Goal: Contribute content: Contribute content

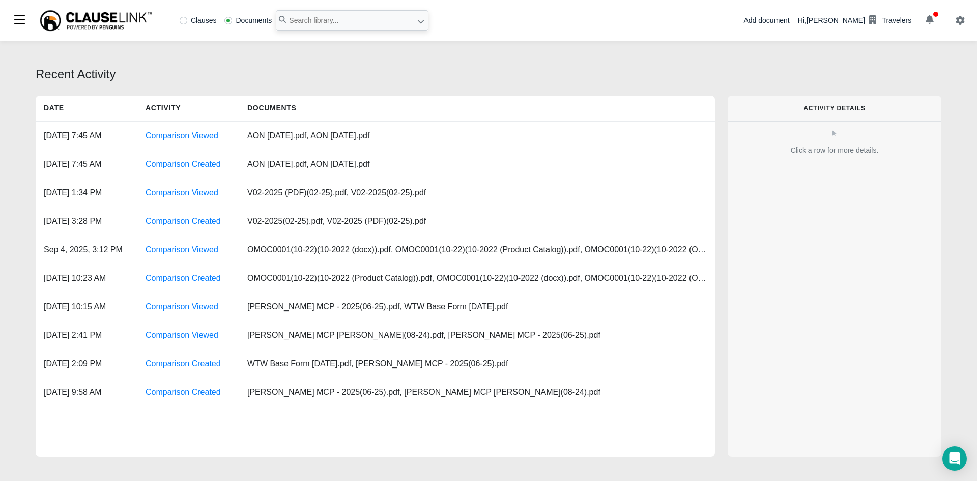
click at [934, 22] on button "button" at bounding box center [930, 20] width 28 height 17
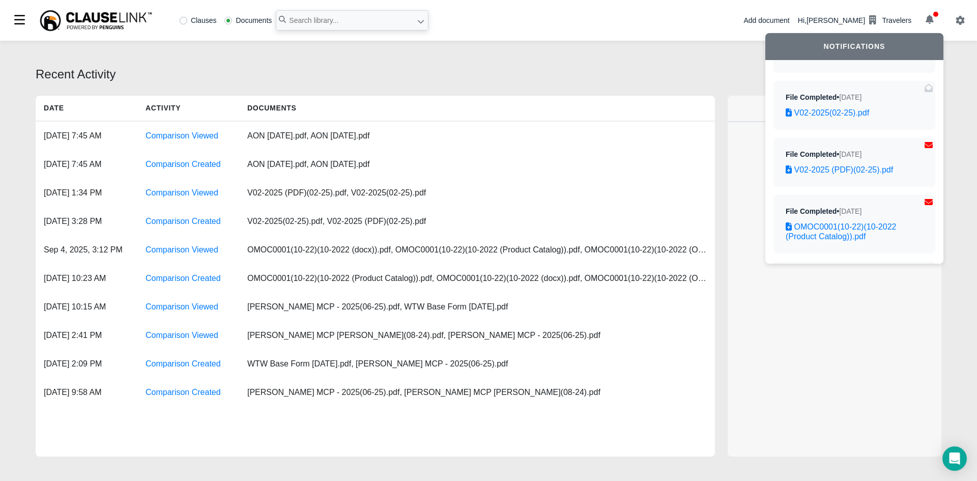
scroll to position [80, 0]
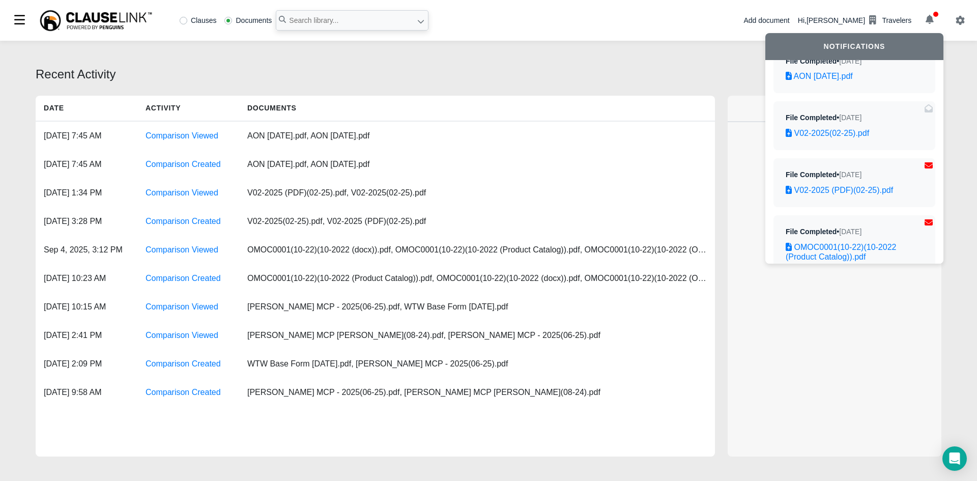
click at [417, 20] on icon at bounding box center [420, 21] width 7 height 7
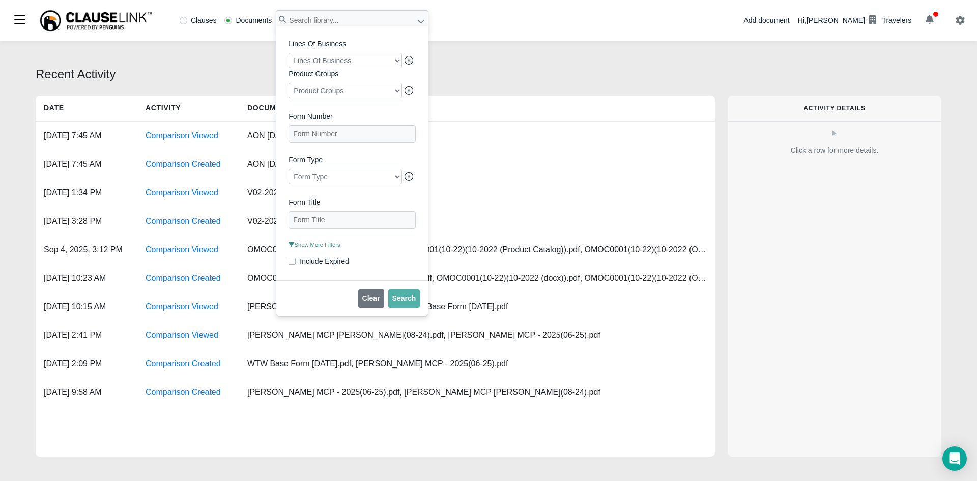
click at [394, 55] on div at bounding box center [346, 60] width 114 height 15
click at [379, 82] on label "Aircraft and Watercraft" at bounding box center [344, 81] width 114 height 14
checkbox input "true"
click at [408, 109] on div "Lines Of Business Aircraft and Watercraft Product Groups Product Groups Form Nu…" at bounding box center [352, 154] width 127 height 230
click at [381, 180] on div at bounding box center [346, 176] width 114 height 15
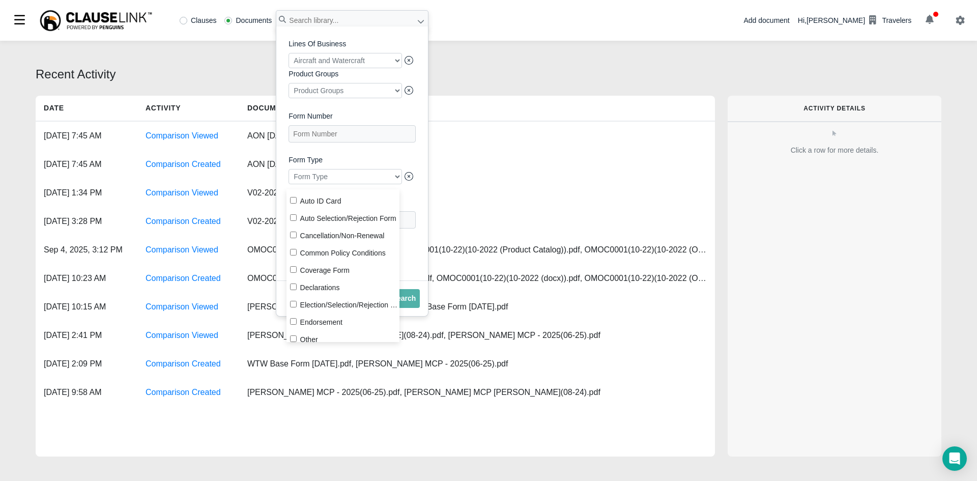
click at [381, 181] on div at bounding box center [346, 176] width 114 height 15
click at [412, 205] on label "Form Title" at bounding box center [352, 202] width 127 height 11
click at [412, 211] on Title "Form Title" at bounding box center [352, 219] width 127 height 17
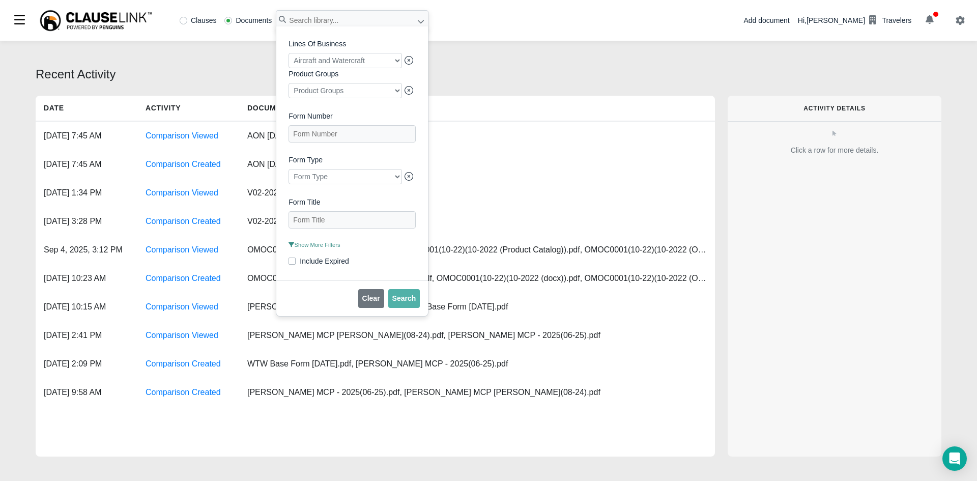
click at [392, 184] on div at bounding box center [346, 176] width 114 height 15
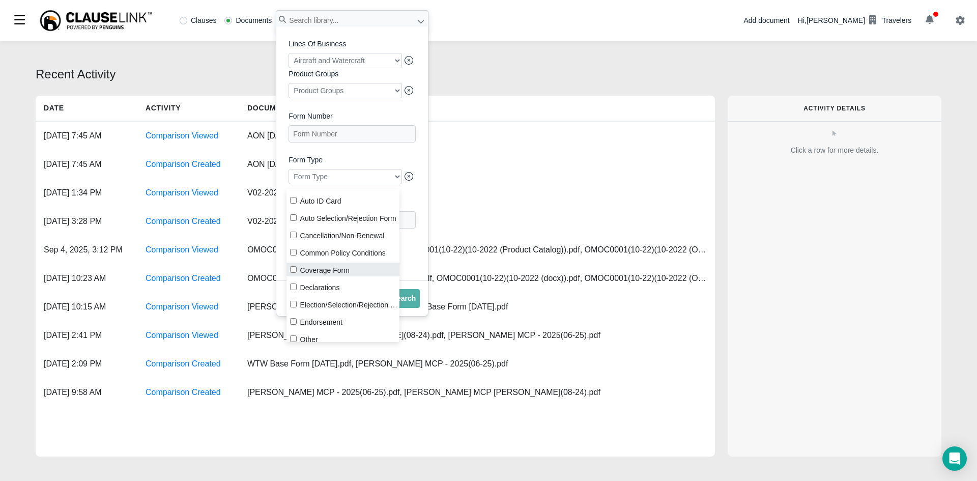
click at [338, 272] on label "Coverage Form" at bounding box center [344, 270] width 114 height 14
checkbox input "true"
click at [415, 264] on div "Lines Of Business Aircraft and Watercraft Product Groups Product Groups Form Nu…" at bounding box center [352, 153] width 152 height 254
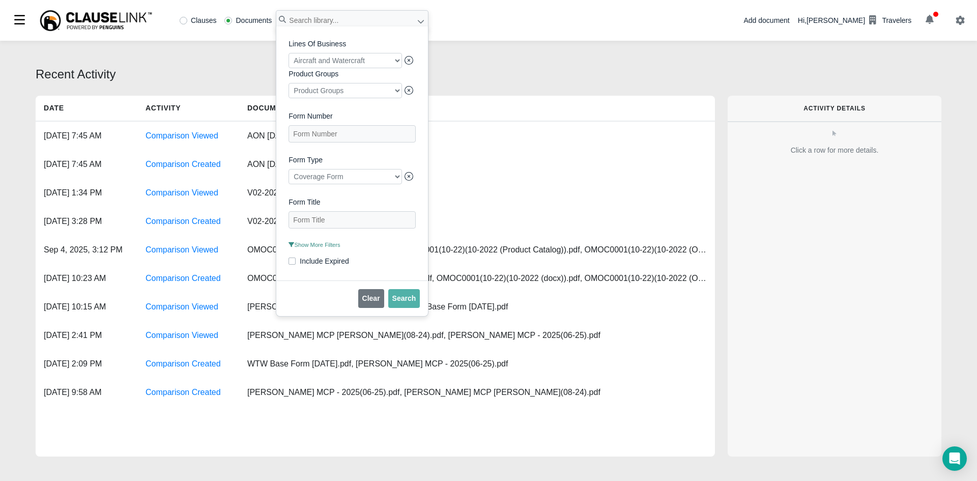
click at [323, 248] on span "Show More Filters" at bounding box center [314, 245] width 51 height 6
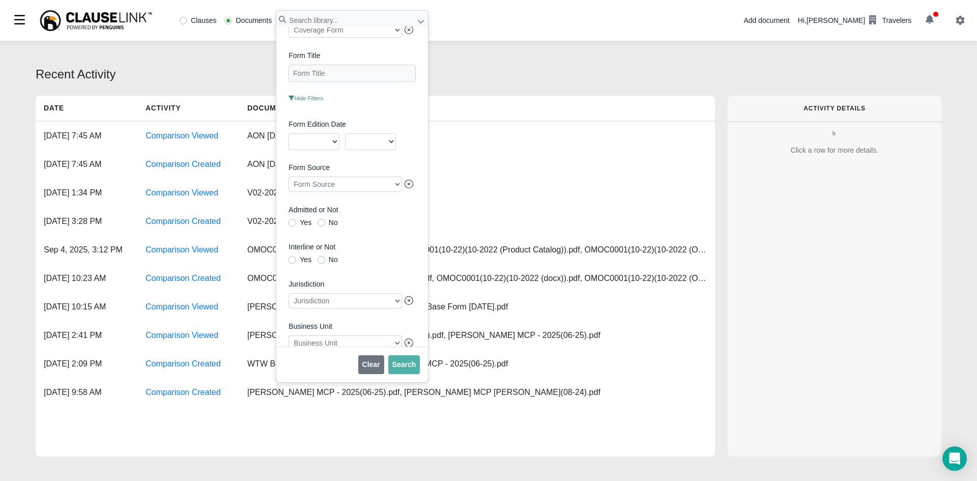
scroll to position [169, 0]
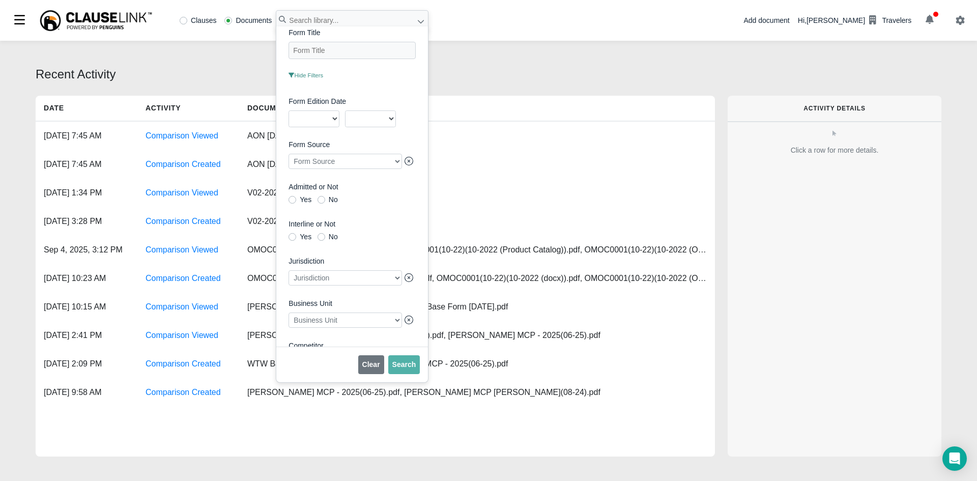
click at [358, 323] on div at bounding box center [346, 320] width 114 height 15
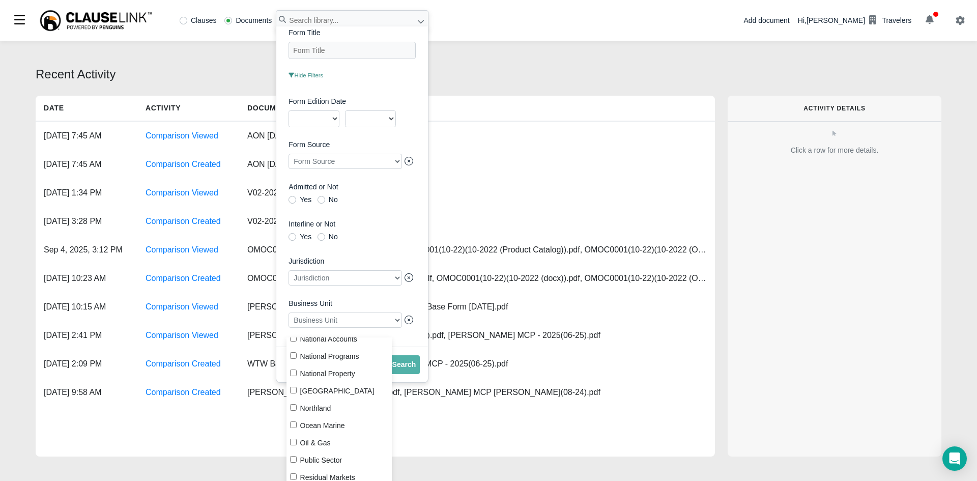
scroll to position [193, 0]
click at [296, 417] on input "Ocean Marine" at bounding box center [293, 415] width 7 height 7
checkbox input "true"
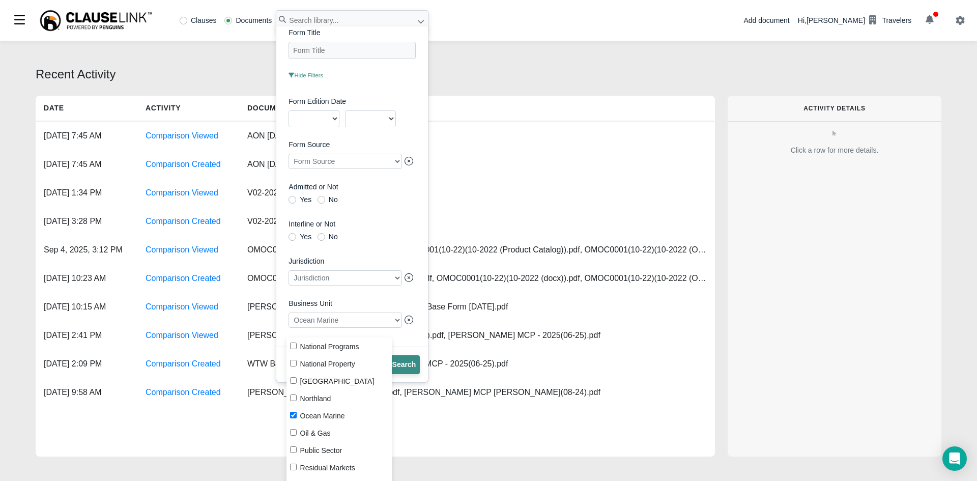
click at [397, 365] on span "Search" at bounding box center [404, 364] width 24 height 8
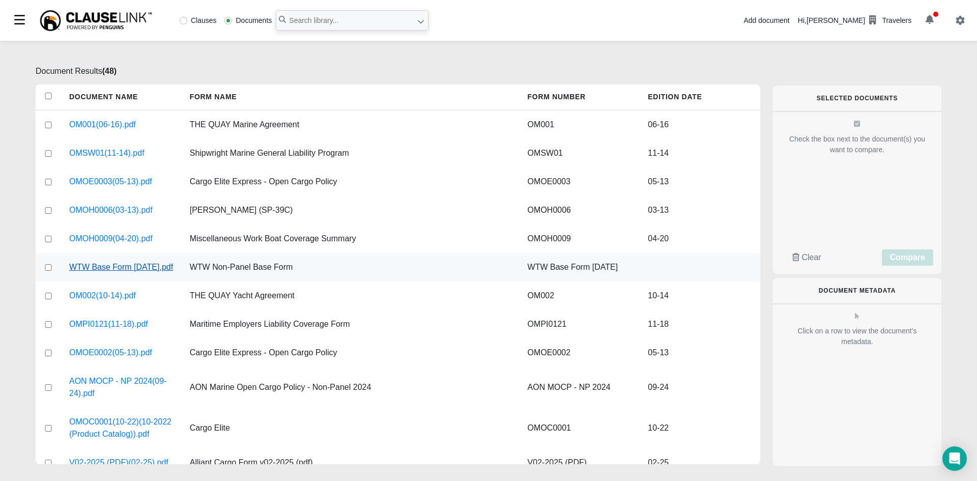
click at [132, 265] on link "WTW Base Form [DATE].pdf" at bounding box center [121, 267] width 104 height 12
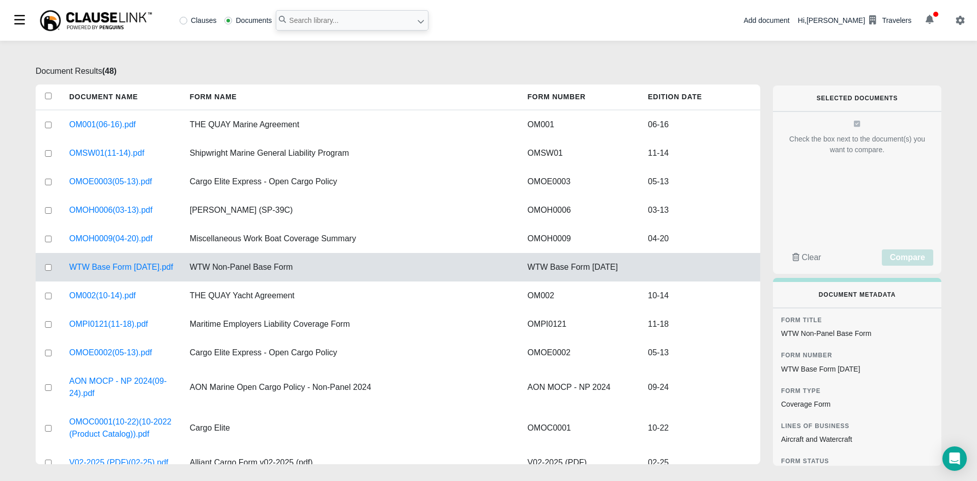
click at [50, 271] on input "checkbox" at bounding box center [48, 267] width 9 height 7
checkbox input "true"
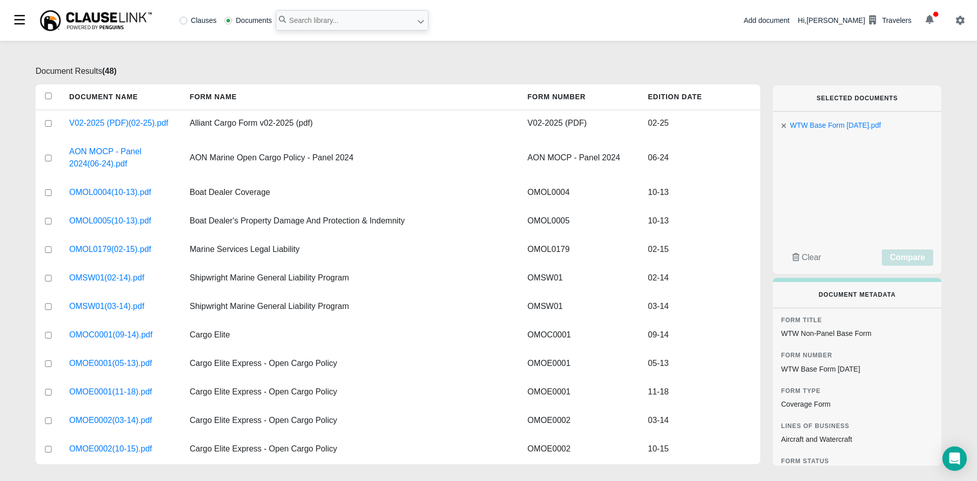
scroll to position [509, 0]
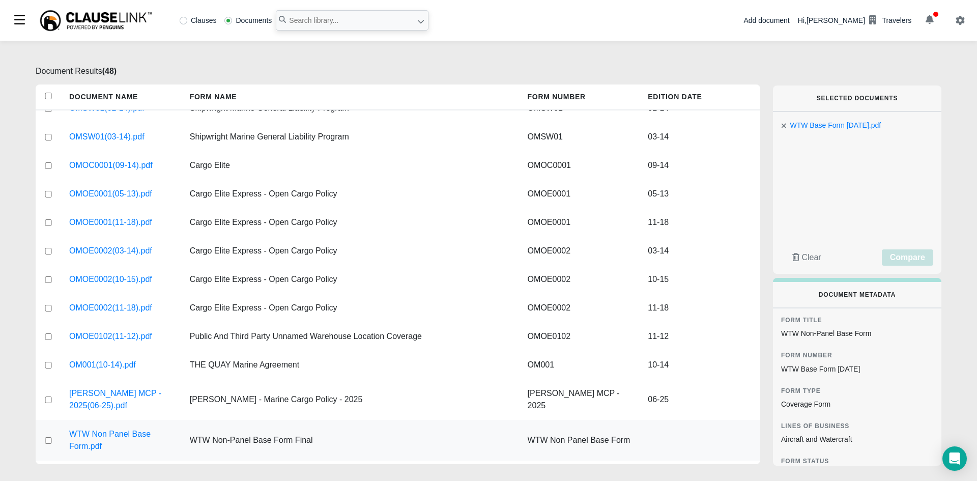
click at [49, 444] on input "checkbox" at bounding box center [48, 440] width 9 height 7
checkbox input "true"
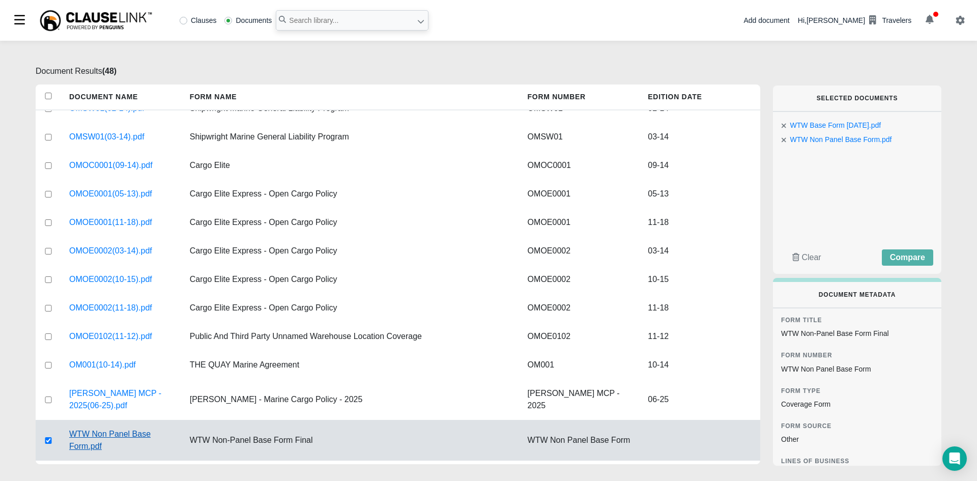
click at [87, 443] on link "WTW Non Panel Base Form.pdf" at bounding box center [121, 440] width 104 height 24
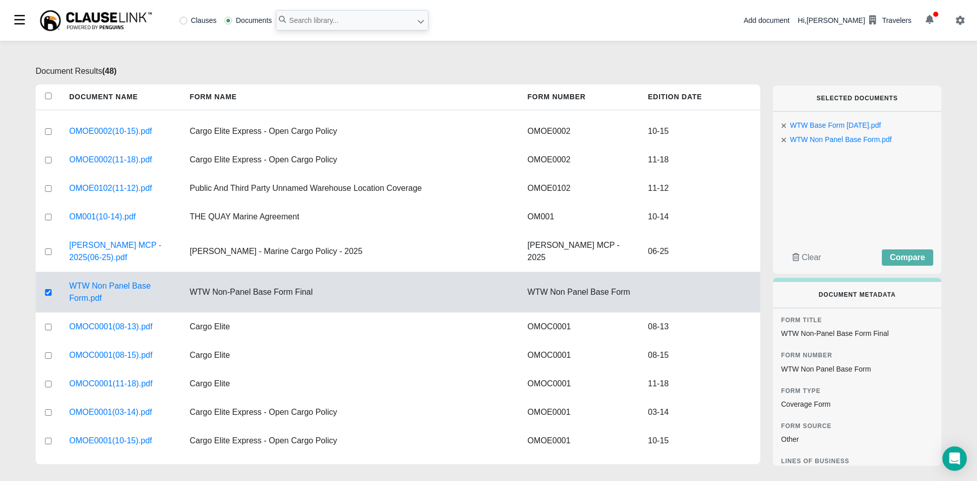
scroll to position [679, 0]
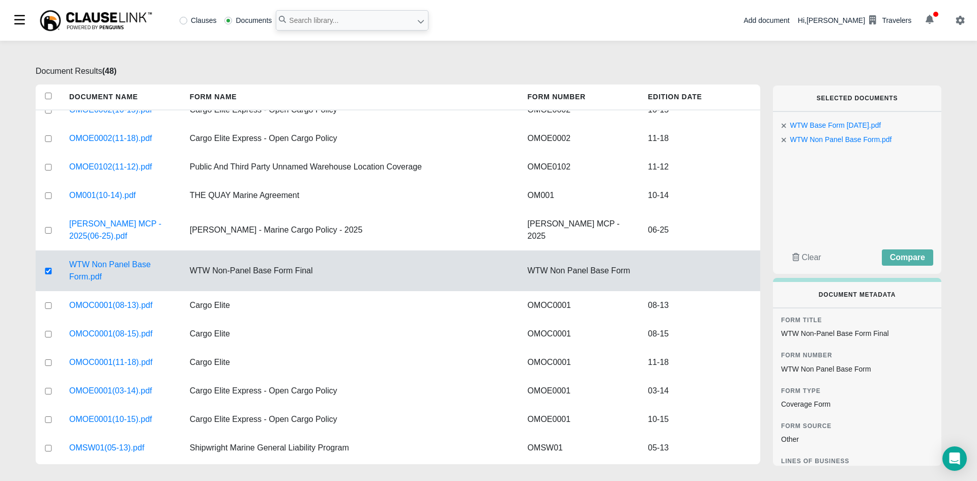
click at [789, 18] on div "Add document" at bounding box center [767, 20] width 46 height 11
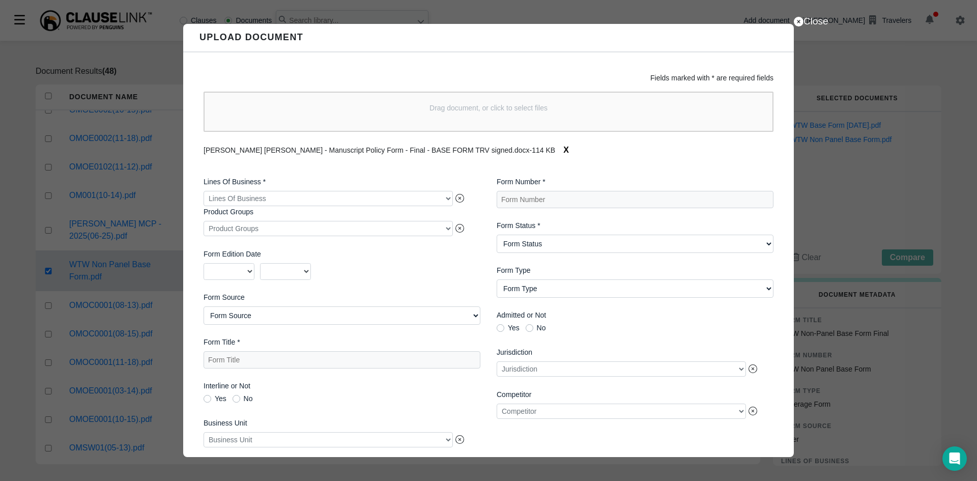
click at [440, 201] on div at bounding box center [328, 198] width 249 height 15
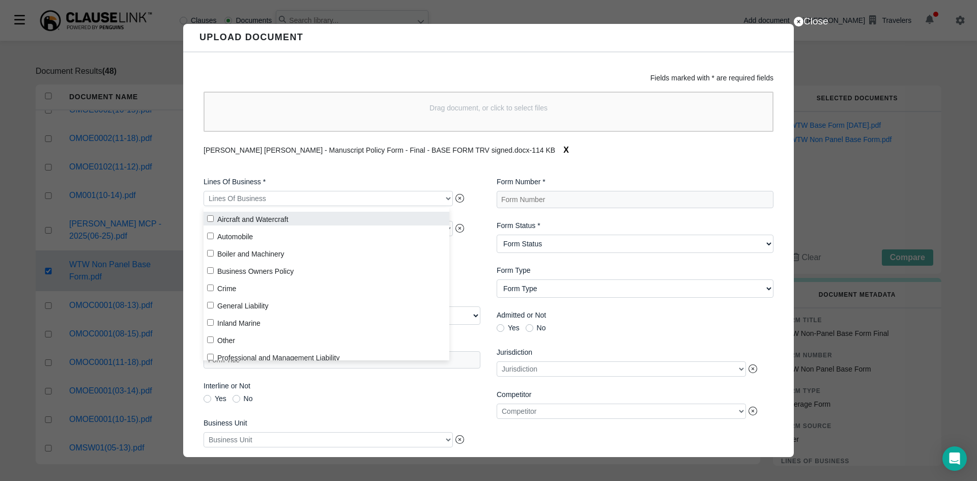
click at [260, 216] on label "Aircraft and Watercraft" at bounding box center [327, 219] width 246 height 14
checkbox input "true"
click at [369, 179] on label "Lines Of Business *" at bounding box center [342, 182] width 277 height 11
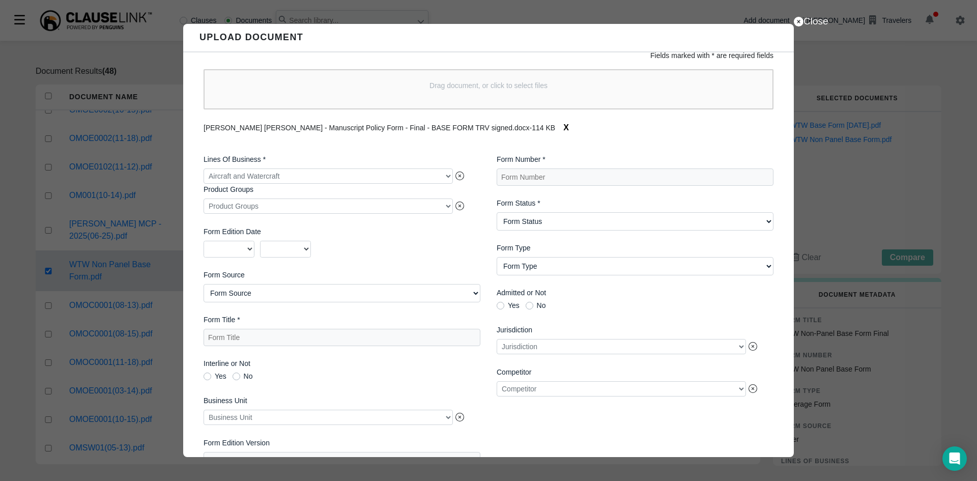
scroll to position [0, 0]
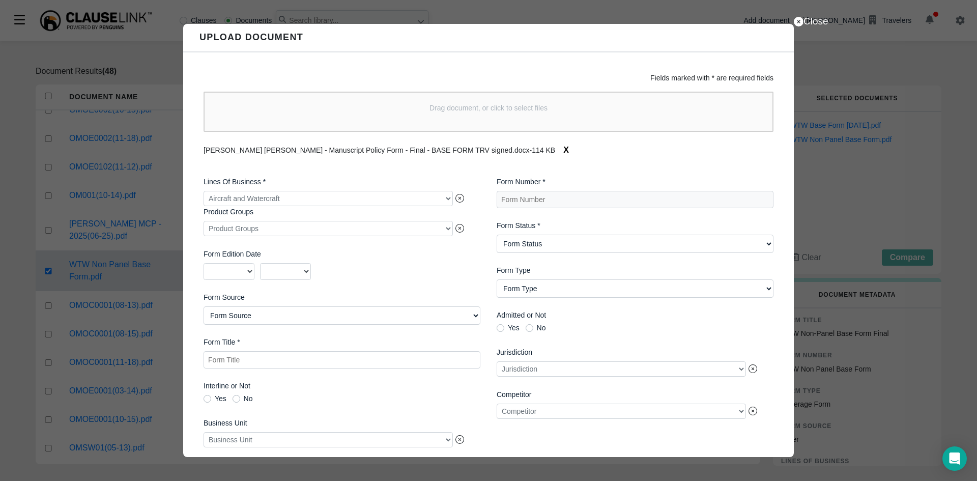
click at [315, 359] on Title "Form Title *" at bounding box center [342, 359] width 277 height 17
click at [232, 363] on Title "WTW - Manuscript Policy Form (signed)" at bounding box center [342, 359] width 277 height 17
type Title "WTW - Non-Panel Base Form (signed)"
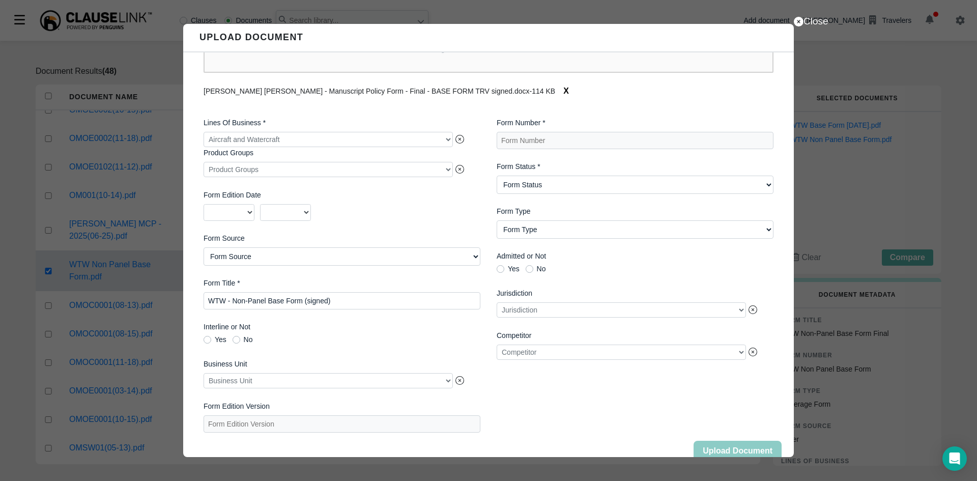
scroll to position [83, 0]
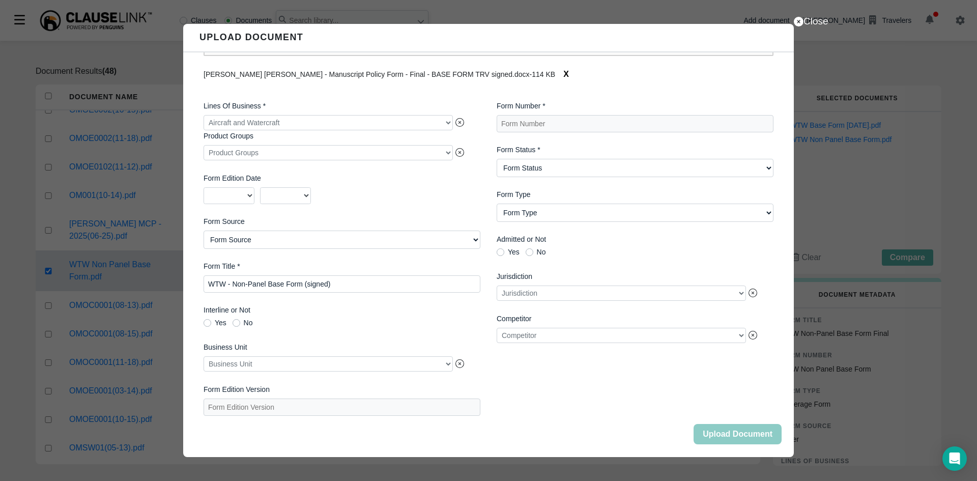
click at [441, 359] on div at bounding box center [328, 363] width 249 height 15
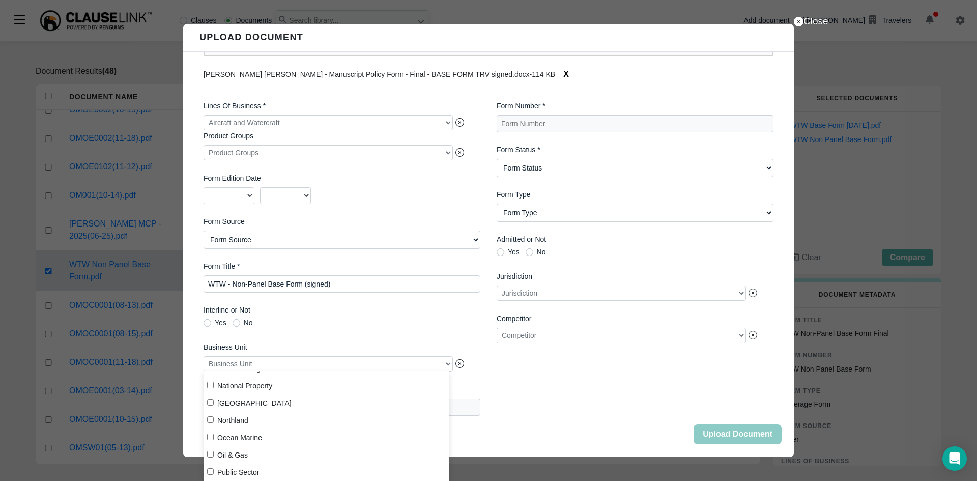
scroll to position [258, 0]
click at [348, 375] on div "Agribusiness Boiler & Machinery Commercial Accounts Construction Environmental …" at bounding box center [327, 426] width 246 height 110
click at [210, 382] on input "Ocean Marine" at bounding box center [210, 384] width 7 height 7
checkbox input "true"
click at [347, 333] on div "Lines Of Business * Aircraft and Watercraft Product Groups Product Groups Form …" at bounding box center [341, 259] width 293 height 332
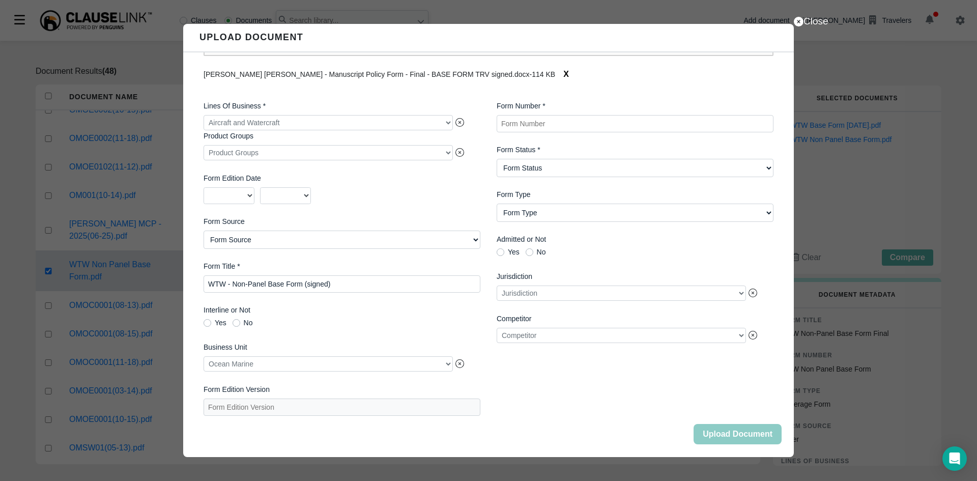
click at [530, 120] on Number "Form Number *" at bounding box center [635, 123] width 277 height 17
paste Number "WTW Non Panel Base Form Signed"
type Number "WTW Non Panel Base Form Signed"
click at [515, 163] on Status "Form Status Active Obsolete" at bounding box center [635, 168] width 277 height 18
select Status "Active"
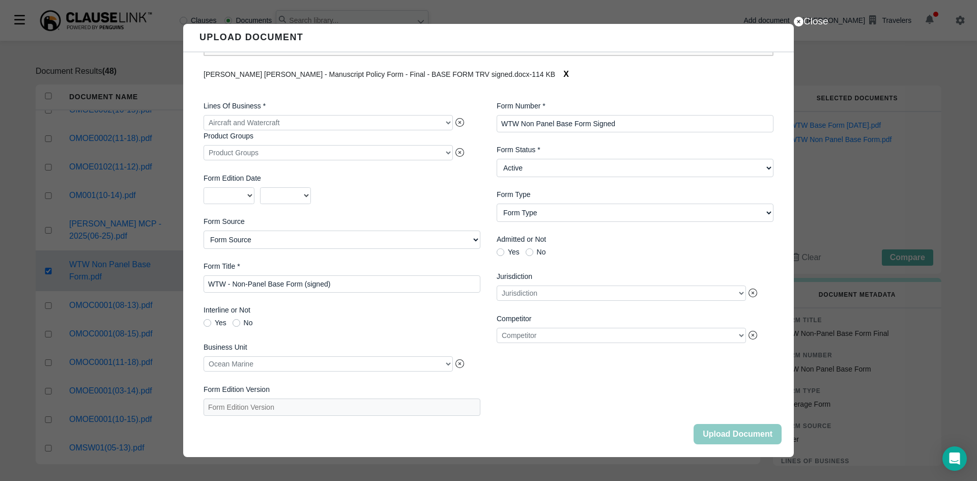
click at [497, 159] on Status "Form Status Active Obsolete" at bounding box center [635, 168] width 277 height 18
click at [588, 368] on div "Form Number * WTW Non Panel Base Form Signed Form Status * Form Status Active O…" at bounding box center [635, 259] width 293 height 332
click at [469, 233] on Source "Form Source AIMU ISO Northland Group Other [GEOGRAPHIC_DATA][PERSON_NAME] - Oth…" at bounding box center [342, 240] width 277 height 18
select Source "Other"
click at [204, 231] on Source "Form Source AIMU ISO Northland Group Other [GEOGRAPHIC_DATA][PERSON_NAME] - Oth…" at bounding box center [342, 240] width 277 height 18
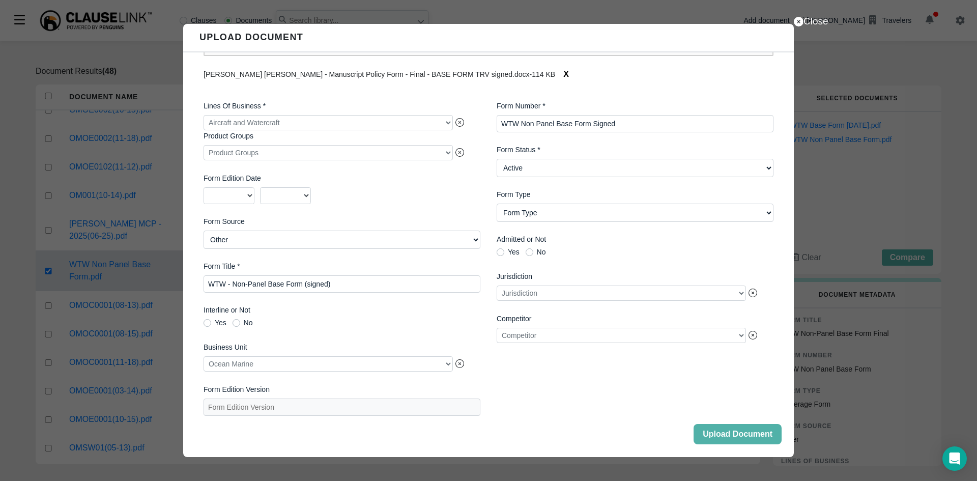
click at [581, 212] on Type "Form Type Auto ID Card Auto Selection/Rejection Form Cancellation/Non-Renewal C…" at bounding box center [635, 213] width 277 height 18
select Type "Coverage Form"
click at [497, 204] on Type "Form Type Auto ID Card Auto Selection/Rejection Form Cancellation/Non-Renewal C…" at bounding box center [635, 213] width 277 height 18
click at [718, 434] on button "Upload Document" at bounding box center [738, 434] width 88 height 20
click at [708, 430] on button "Close" at bounding box center [738, 434] width 88 height 20
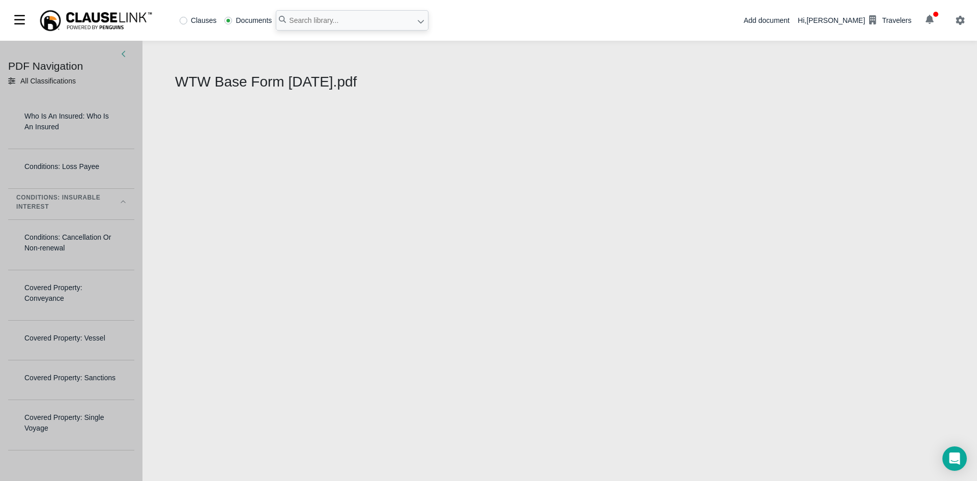
select select "1"
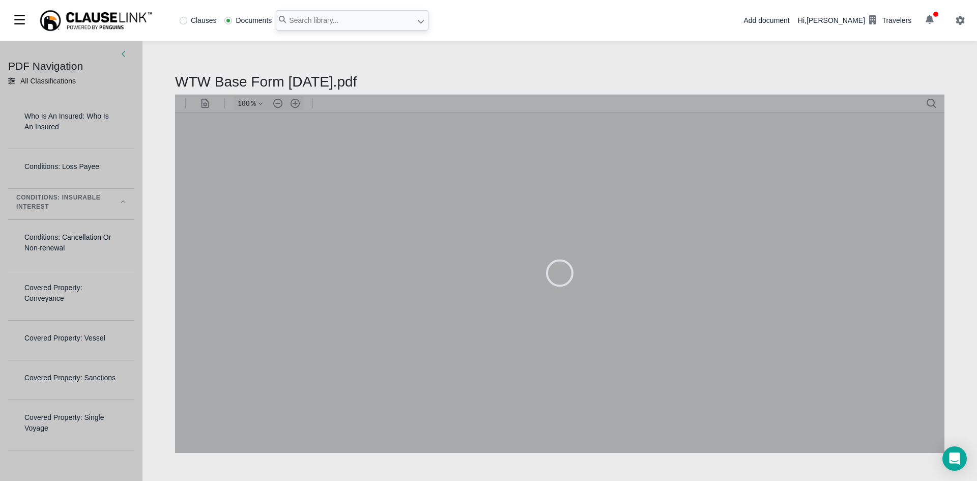
type input "83"
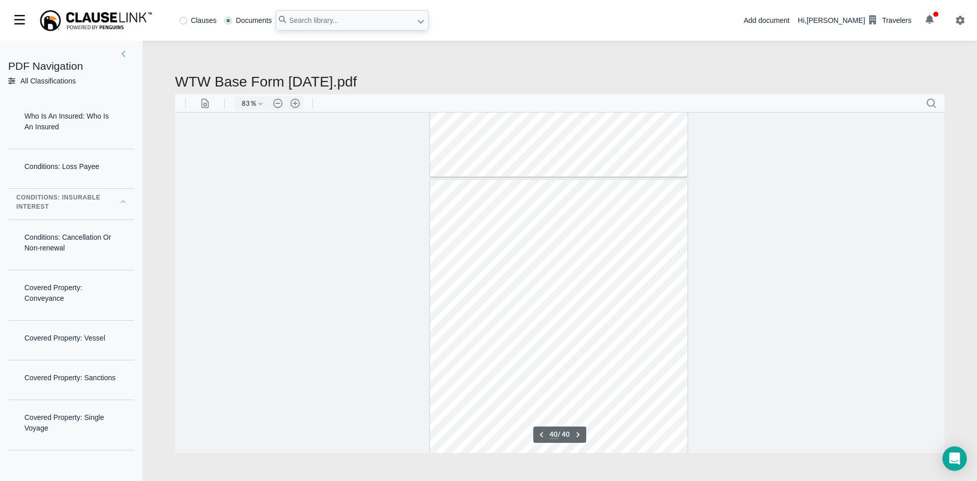
scroll to position [13121, 0]
type input "37"
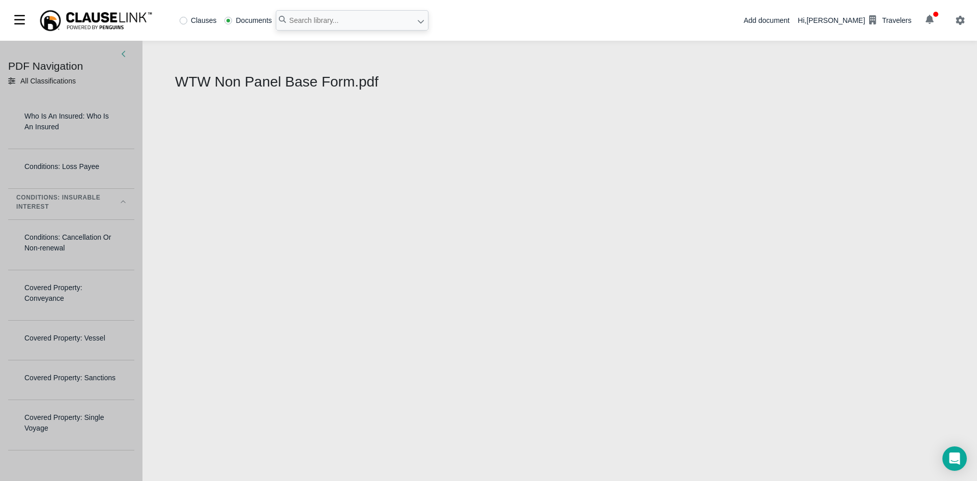
select select "1"
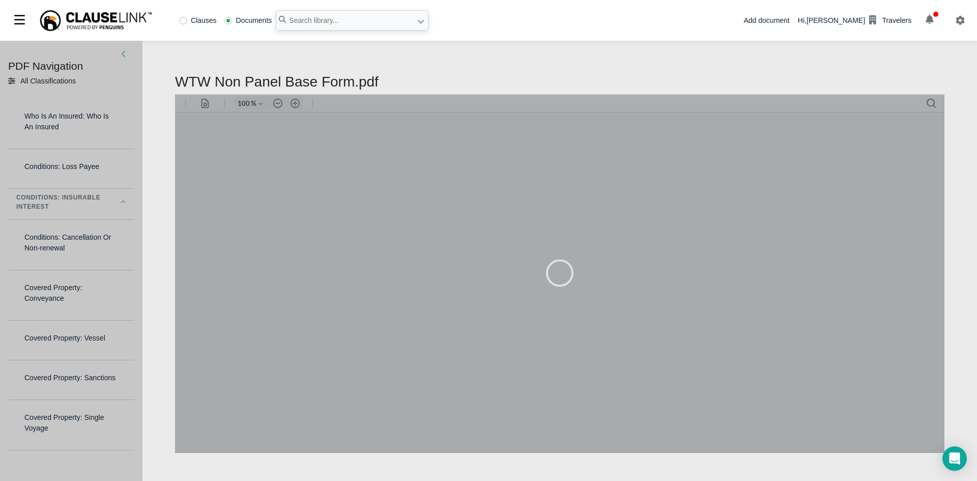
type input "83"
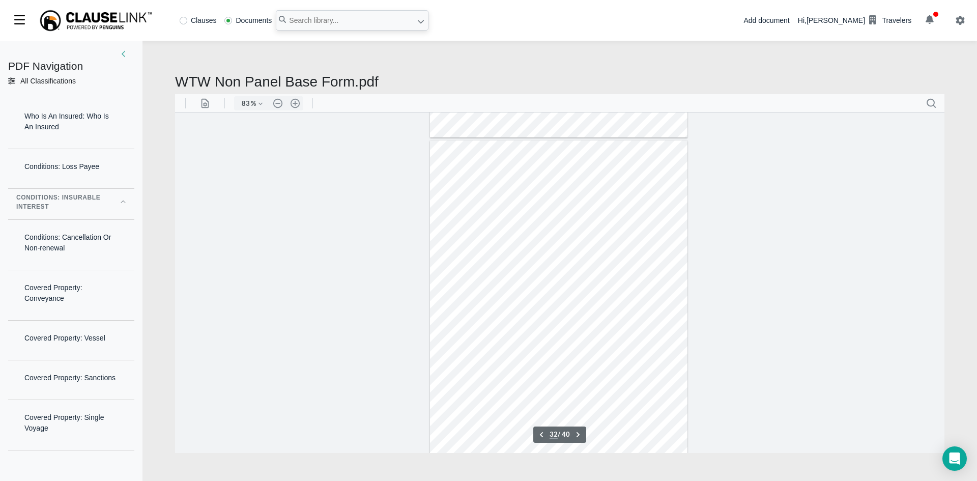
scroll to position [10407, 0]
type input "33"
